Goal: Leave review/rating: Leave review/rating

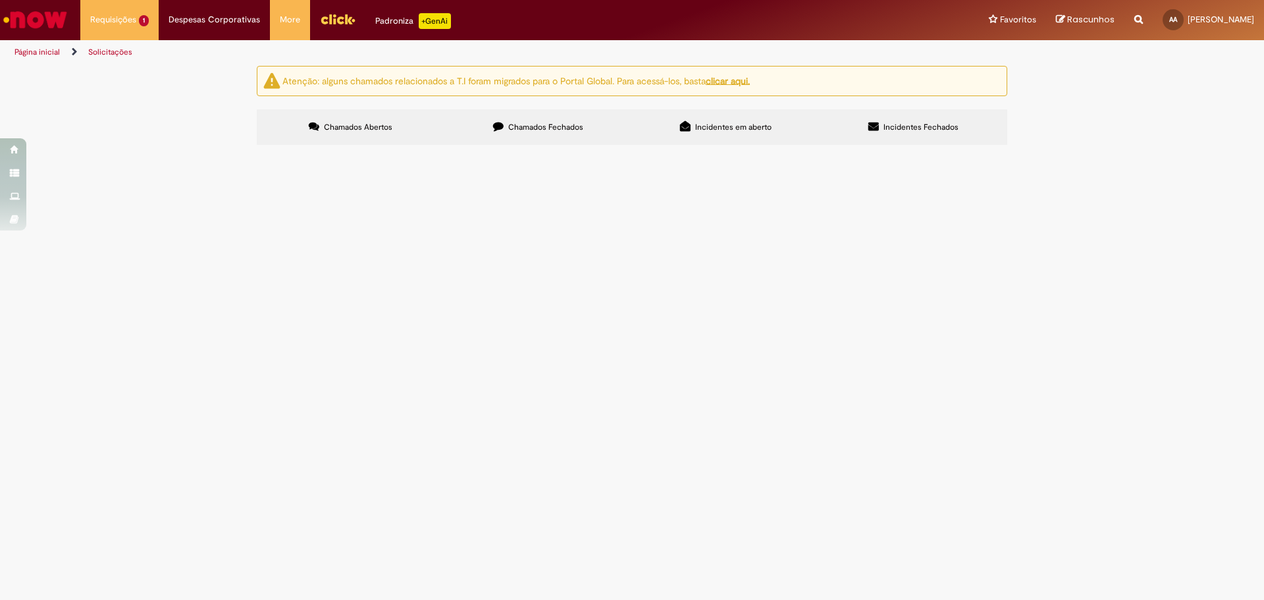
click at [520, 423] on main "Solicitações Atenção: alguns chamados relacionados a T.I foram migrados para o …" at bounding box center [632, 332] width 1264 height 535
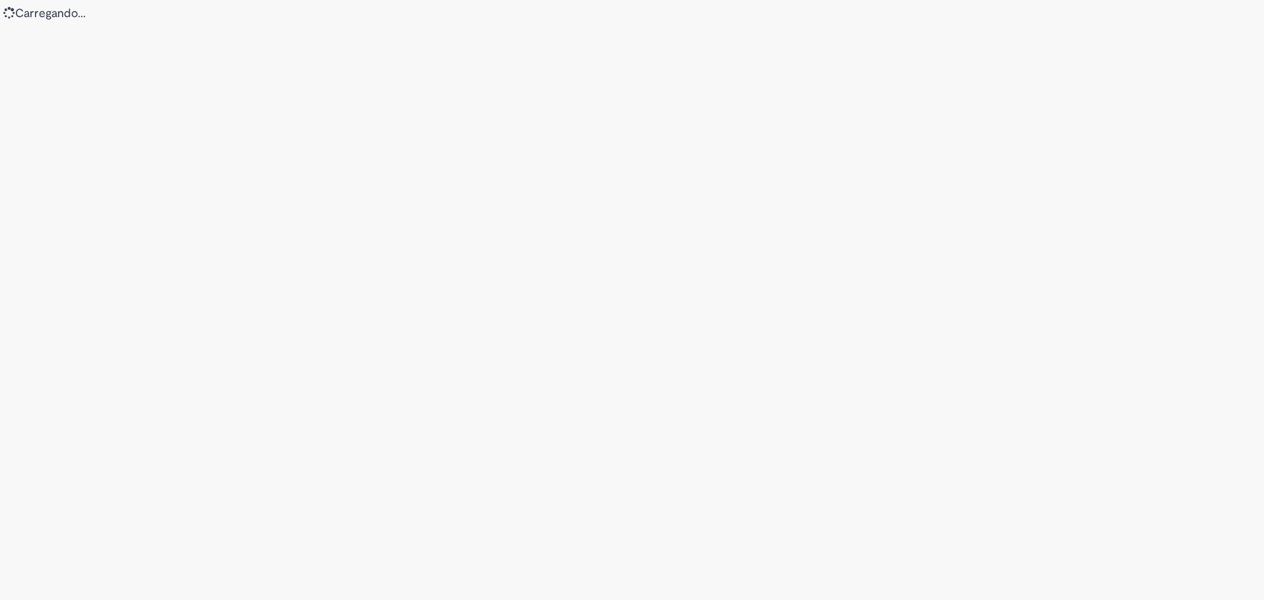
click at [257, 578] on div "Loading..." at bounding box center [632, 300] width 1264 height 600
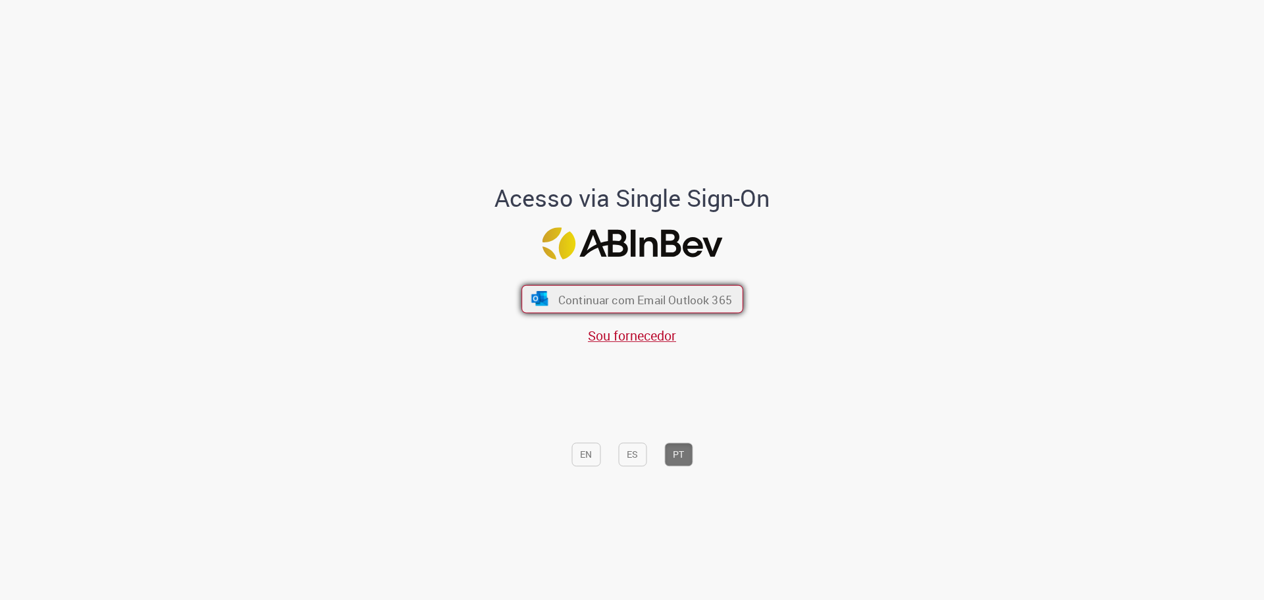
click at [575, 297] on font "Continuar com Email Outlook 365" at bounding box center [645, 299] width 174 height 15
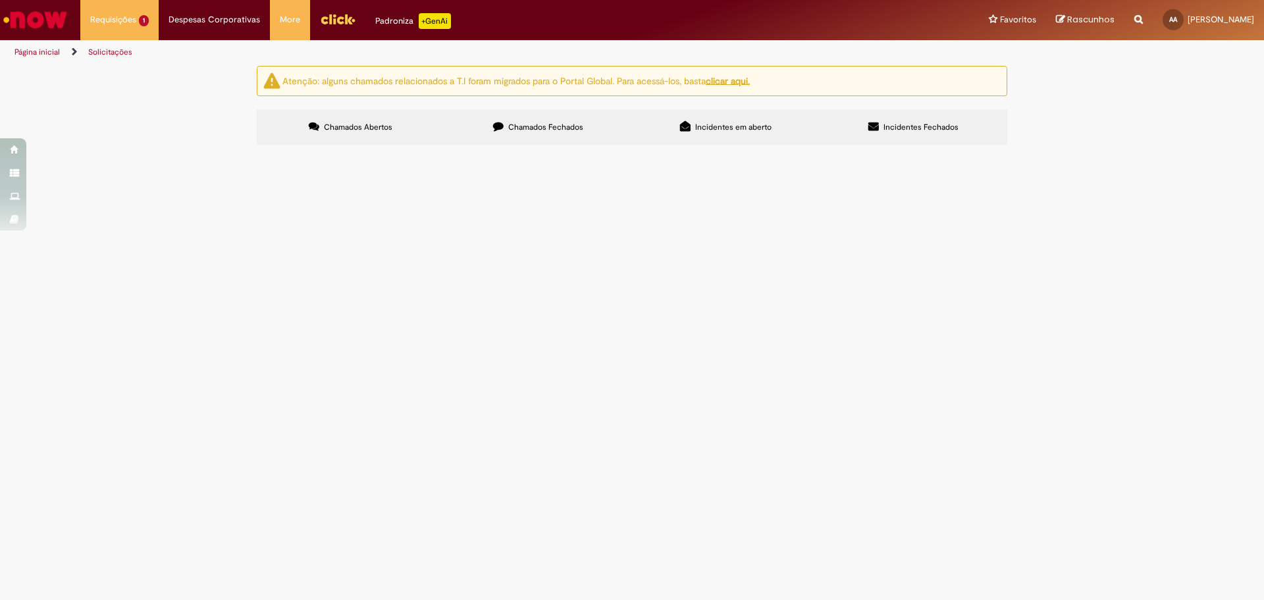
click at [531, 130] on span "Chamados Fechados" at bounding box center [545, 127] width 75 height 11
click at [0, 0] on span "R13458776" at bounding box center [0, 0] width 0 height 0
click at [290, 339] on body "Pular para o conteúdo da página Requisições 1 Exibir Todas as Solicitações Comp…" at bounding box center [632, 300] width 1264 height 600
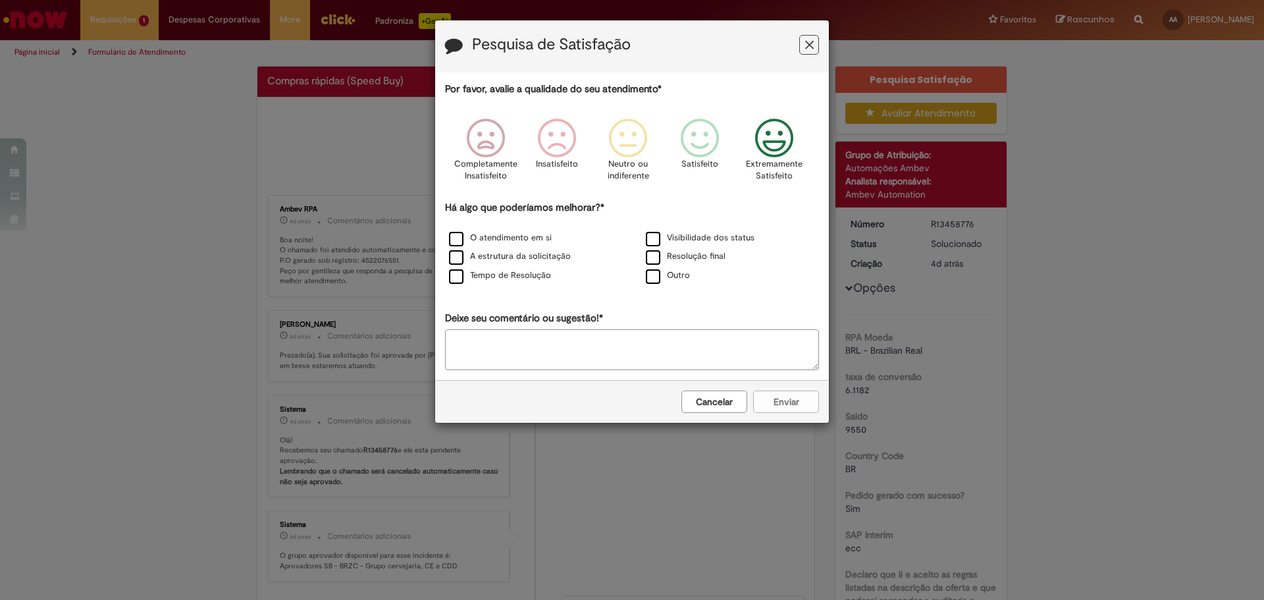
click at [773, 158] on icon "Feedback" at bounding box center [774, 139] width 49 height 40
click at [527, 235] on label "O atendimento em si" at bounding box center [500, 238] width 103 height 13
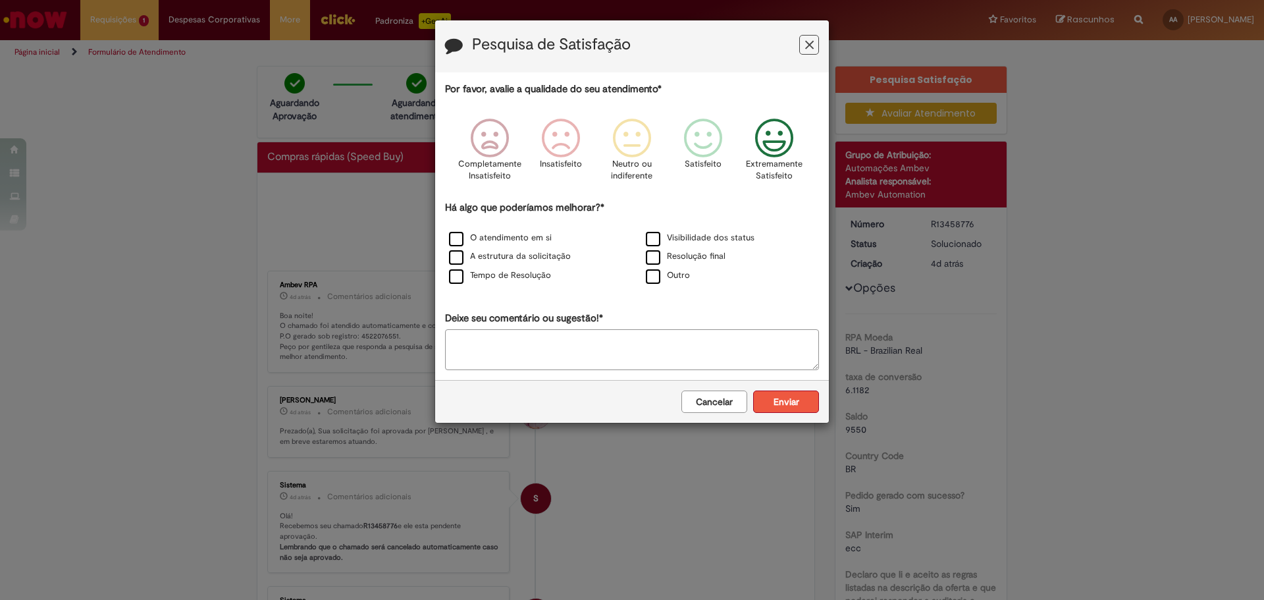
click at [788, 400] on button "Enviar" at bounding box center [786, 401] width 66 height 22
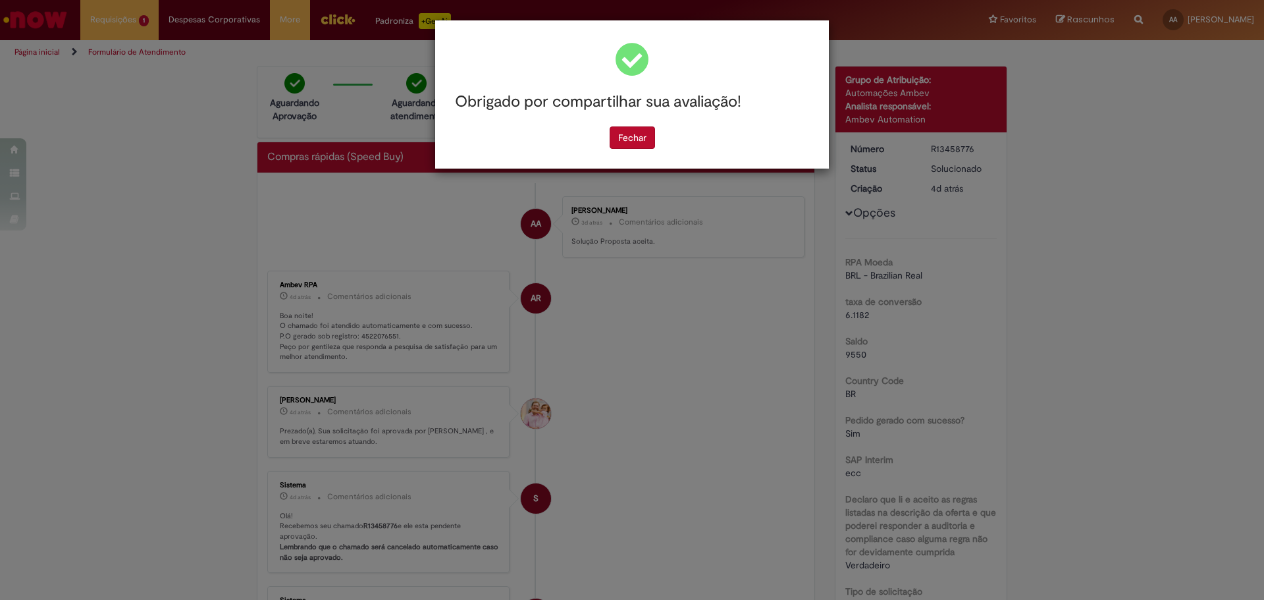
click at [613, 150] on div "Obrigado por compartilhar sua avaliação! Fechar" at bounding box center [632, 94] width 394 height 148
click at [610, 130] on button "Fechar" at bounding box center [632, 137] width 45 height 22
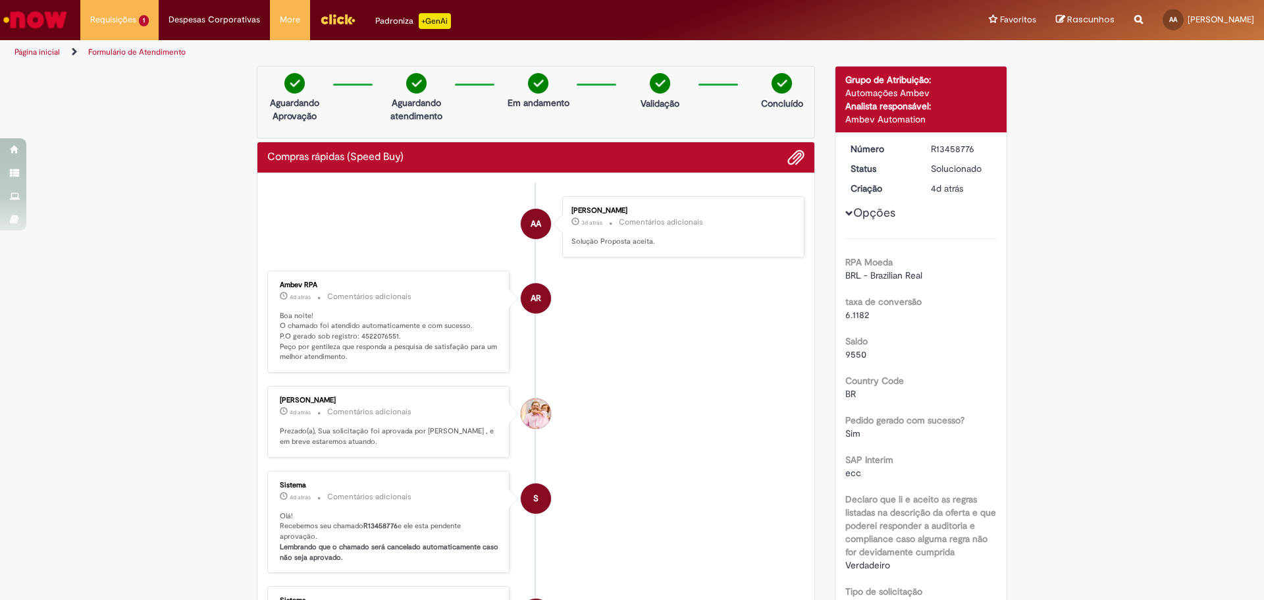
click at [43, 52] on link "Página inicial" at bounding box center [36, 52] width 45 height 11
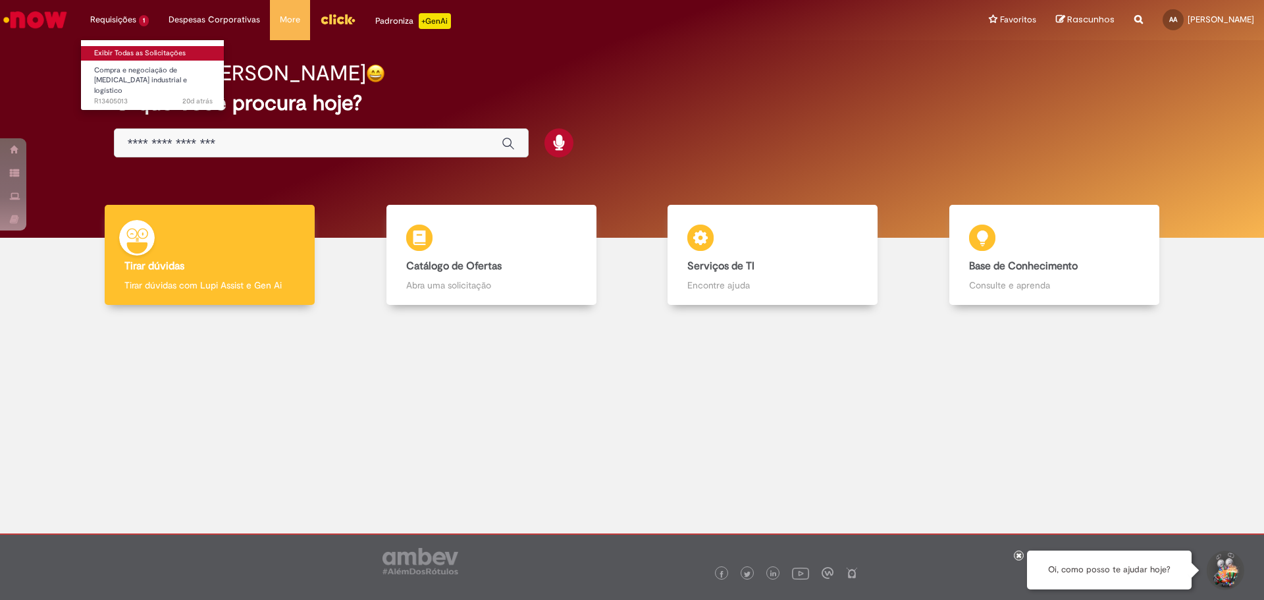
click at [124, 51] on link "Exibir Todas as Solicitações" at bounding box center [153, 53] width 145 height 14
